Goal: Task Accomplishment & Management: Manage account settings

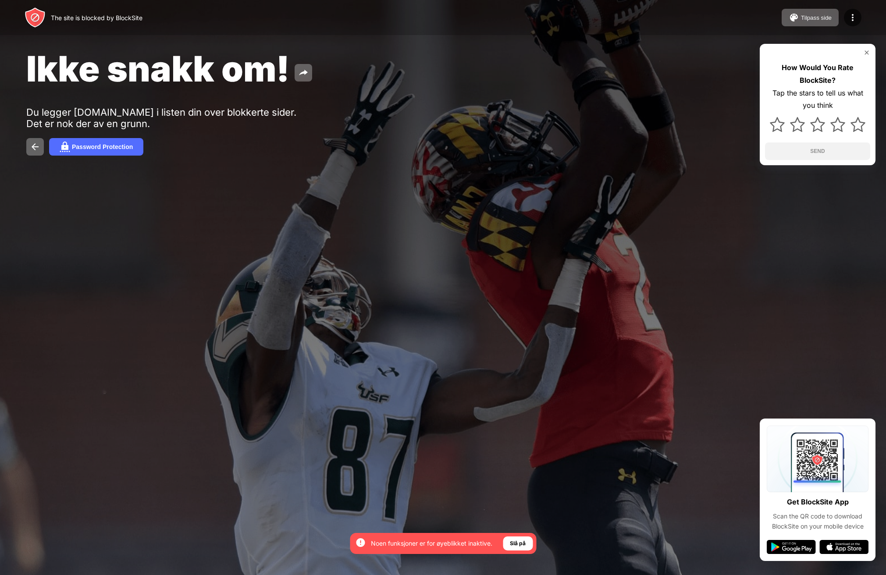
click at [628, 192] on div "Ikke snakk om! Du legger finn.no i listen din over blokkerte sider. Det er nok …" at bounding box center [443, 101] width 886 height 203
